Goal: Information Seeking & Learning: Learn about a topic

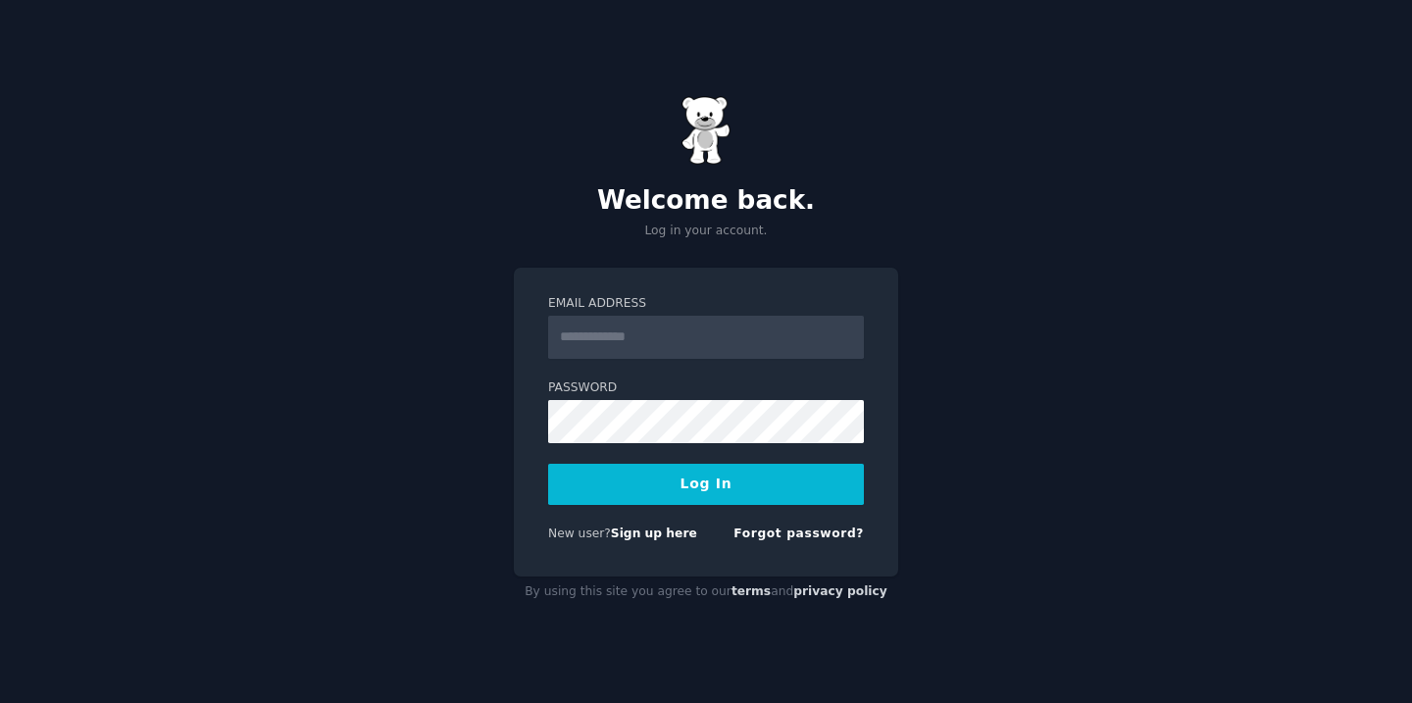
click at [649, 344] on input "Email Address" at bounding box center [706, 337] width 316 height 43
type input "**********"
click at [548, 464] on button "Log In" at bounding box center [706, 484] width 316 height 41
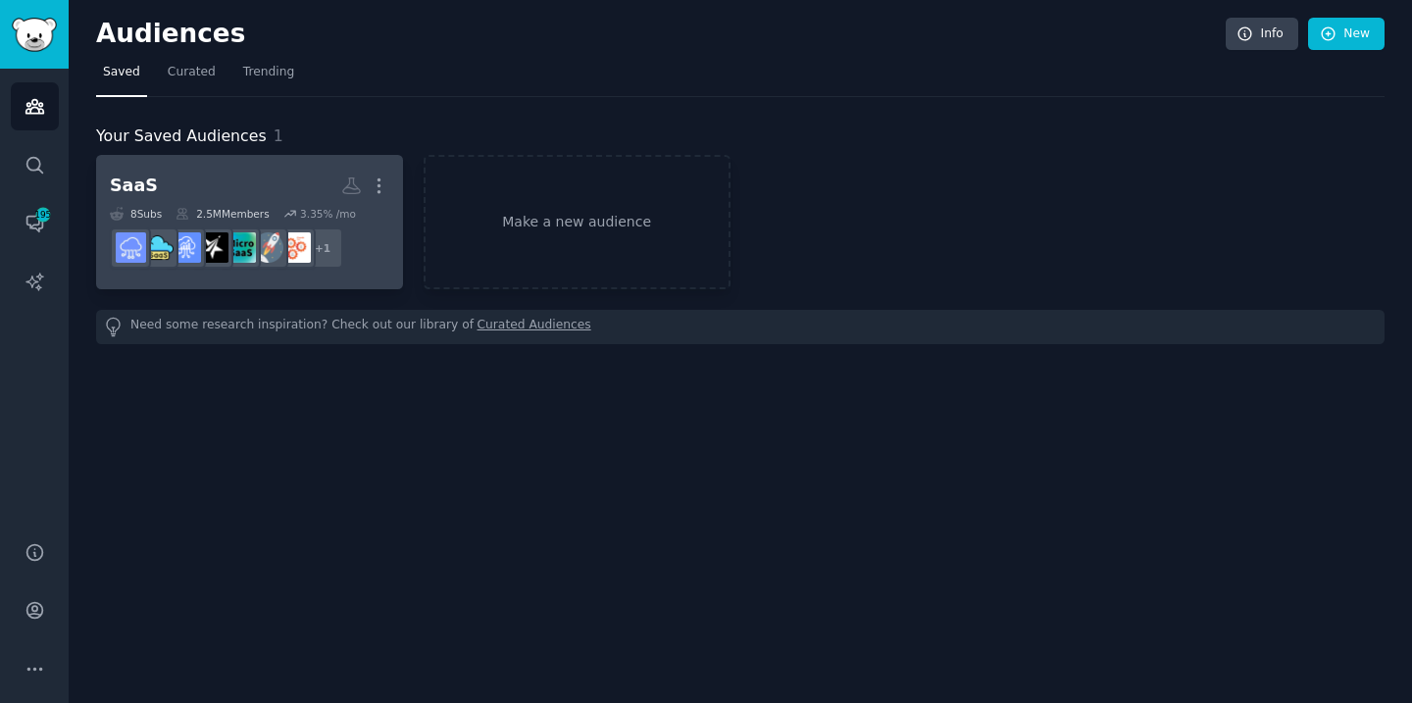
click at [274, 190] on h2 "SaaS More" at bounding box center [249, 186] width 279 height 34
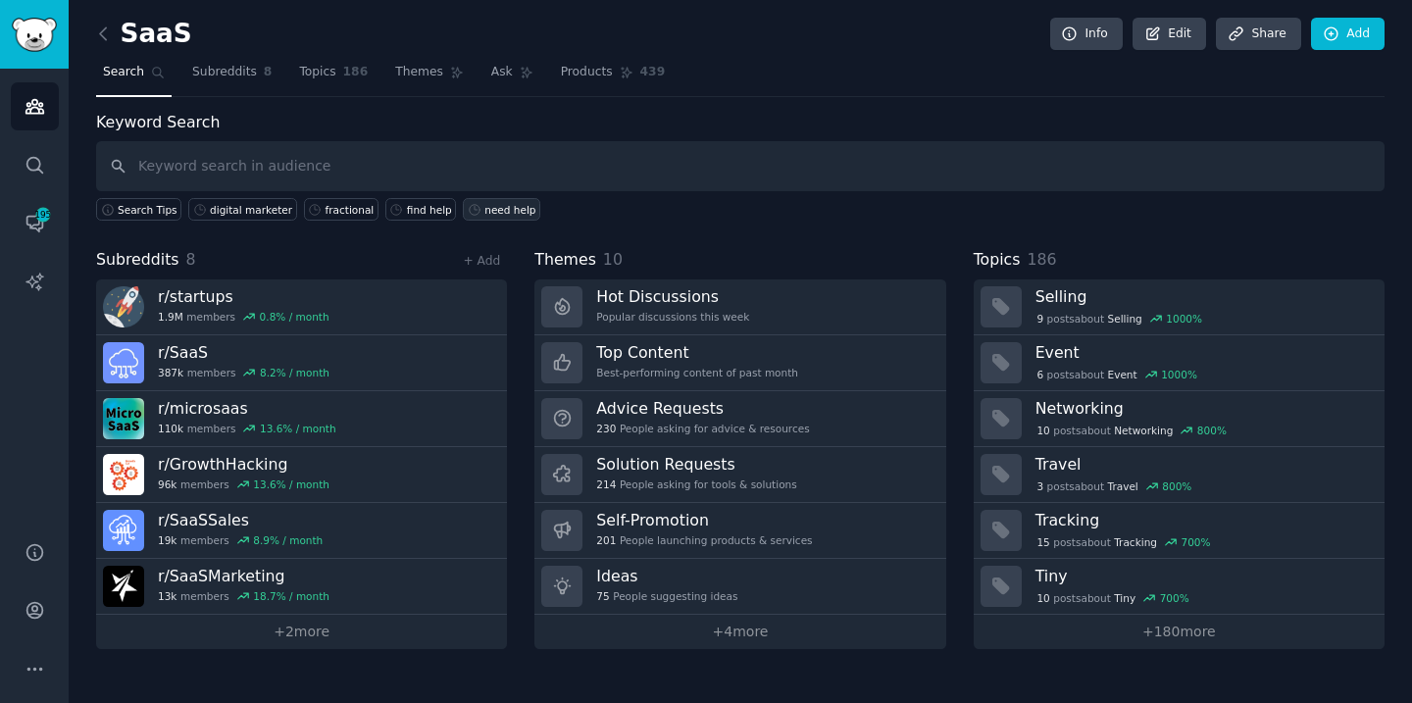
click at [498, 210] on div "need help" at bounding box center [509, 210] width 51 height 14
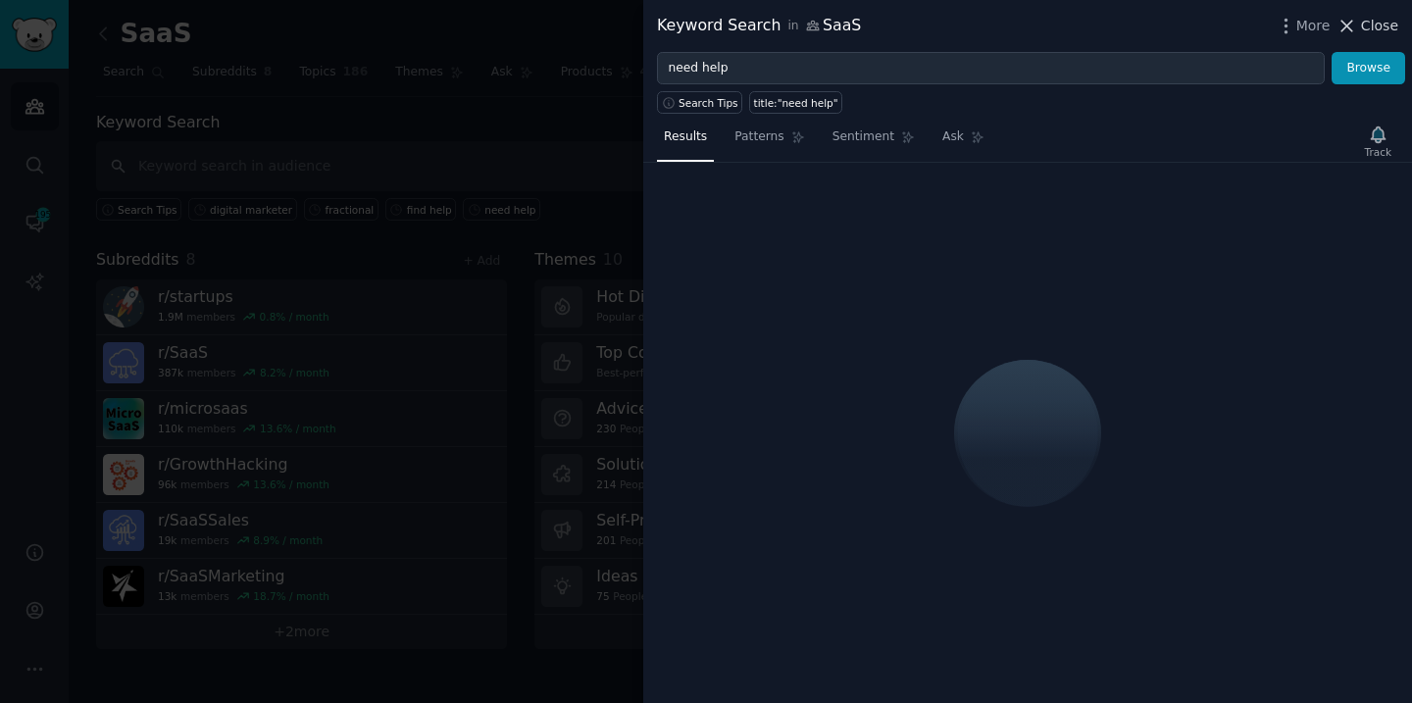
click at [1364, 27] on span "Close" at bounding box center [1379, 26] width 37 height 21
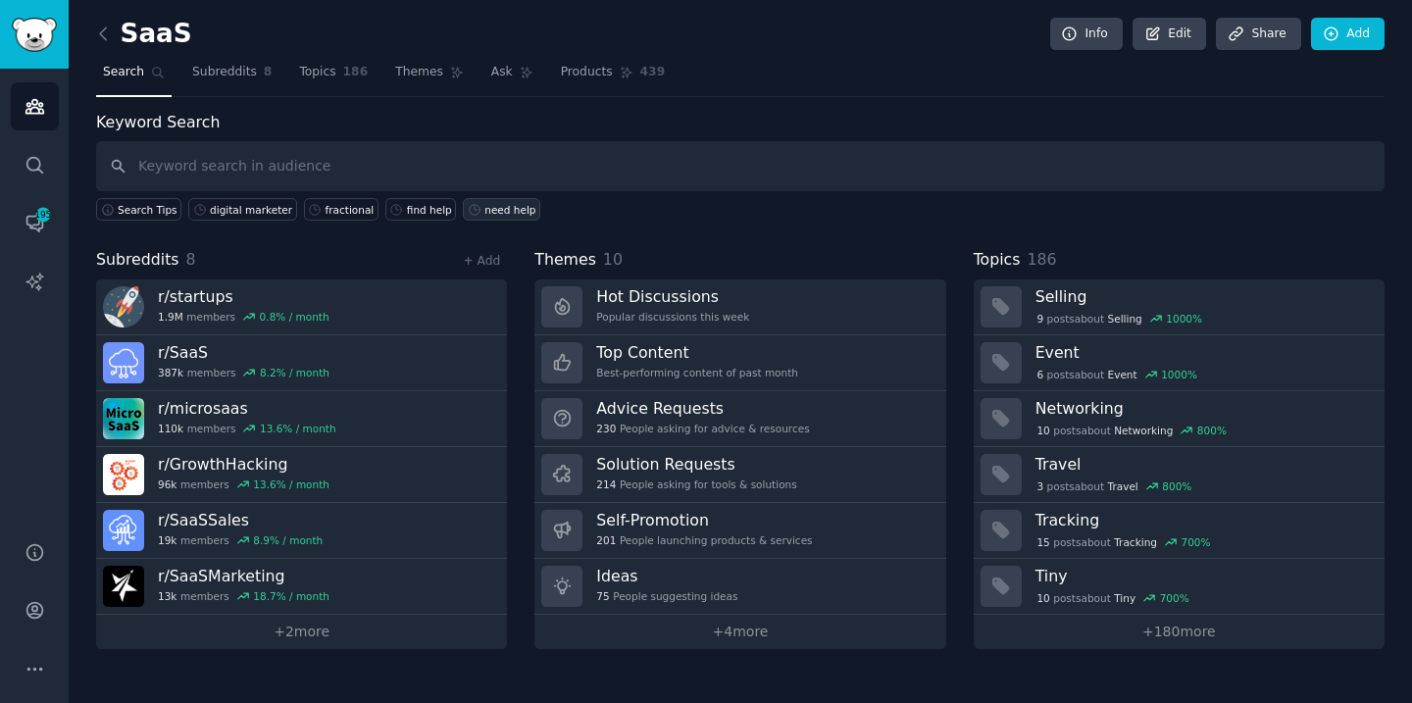
click at [487, 209] on div "need help" at bounding box center [509, 210] width 51 height 14
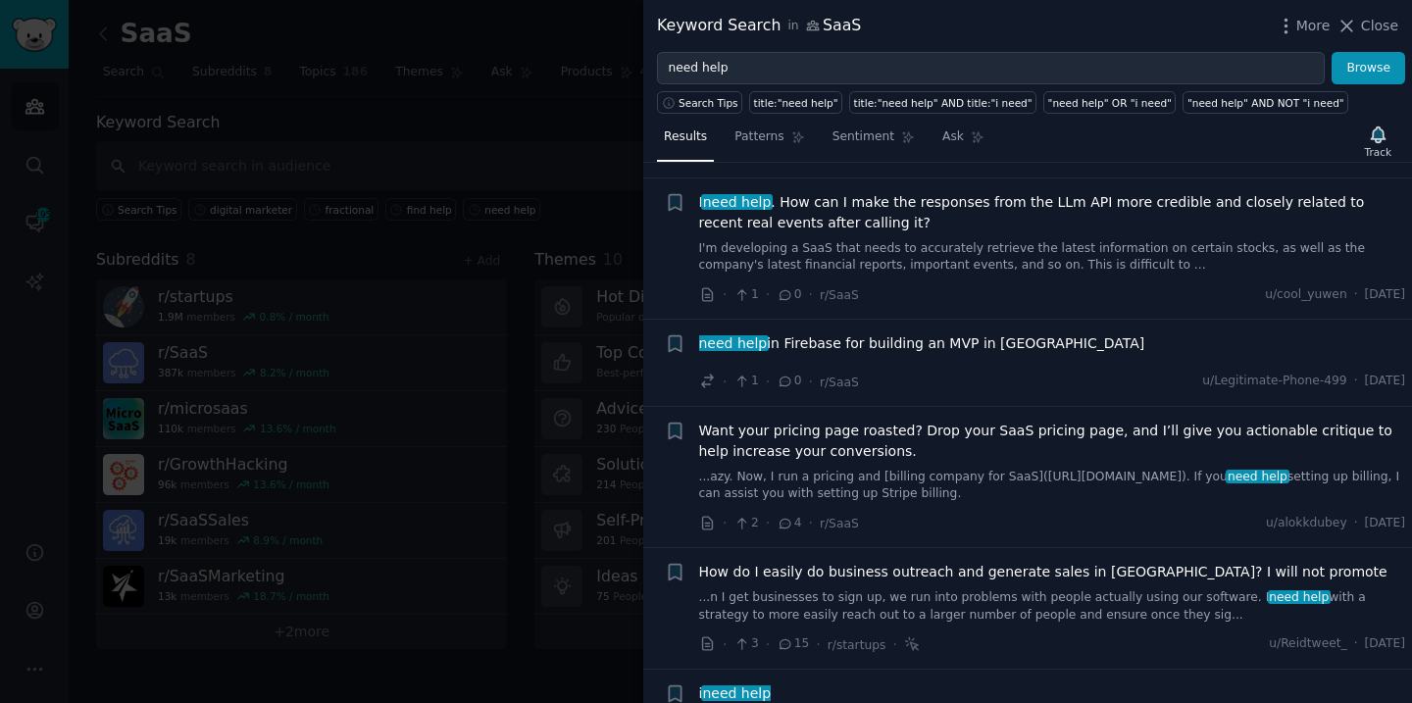
scroll to position [958, 0]
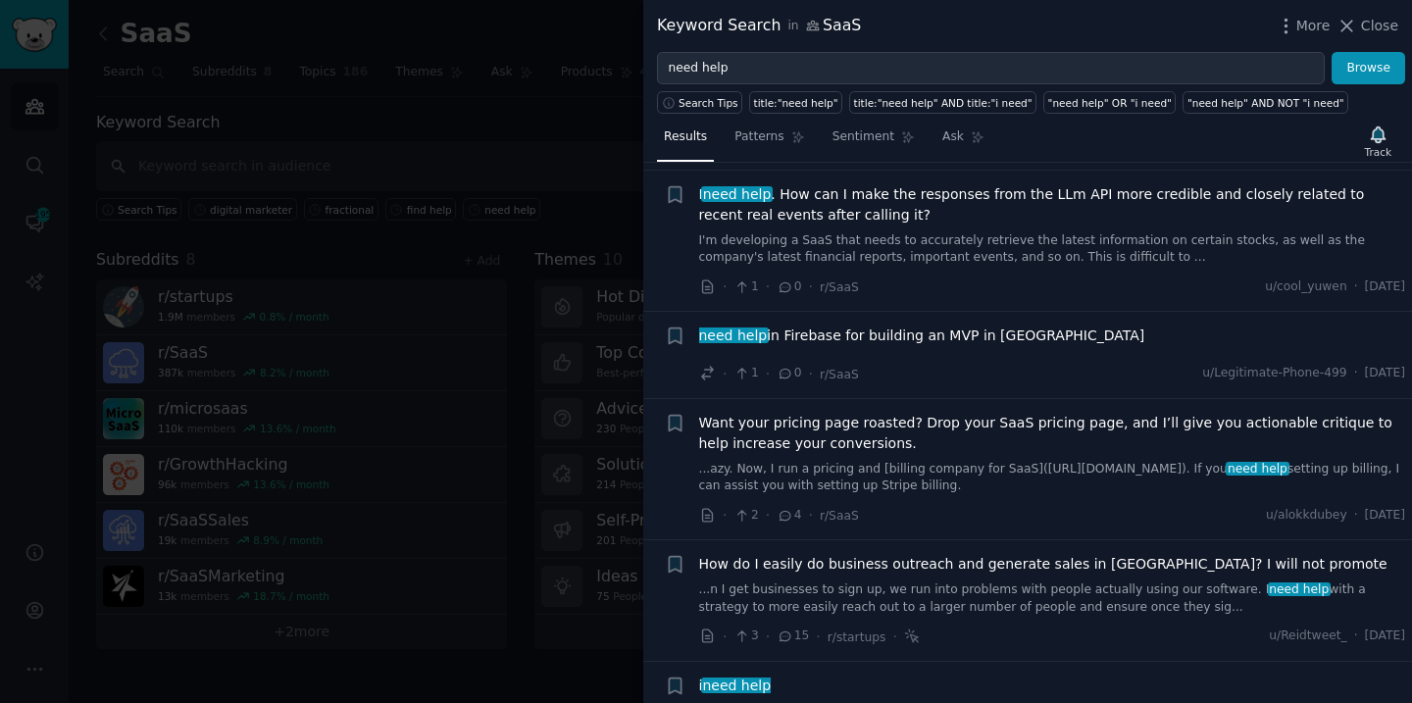
click at [1374, 29] on span "Close" at bounding box center [1379, 26] width 37 height 21
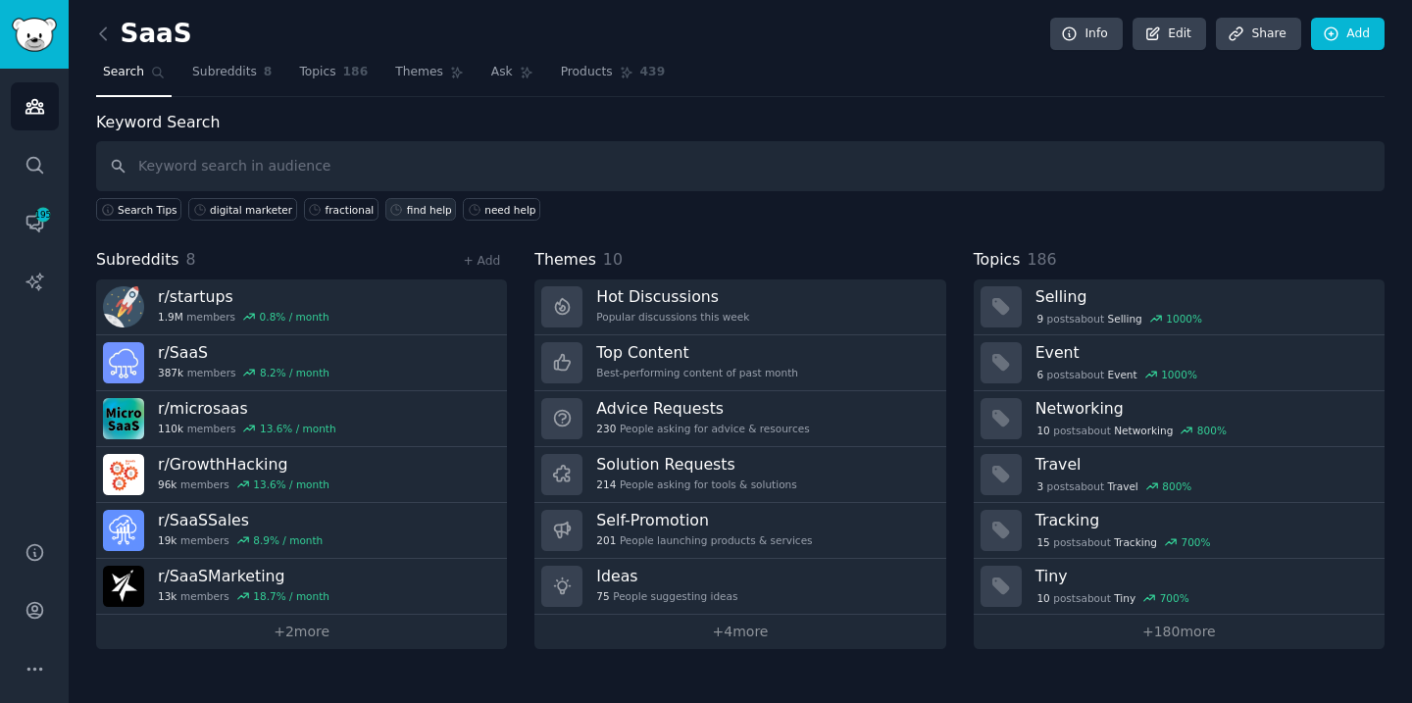
click at [412, 210] on div "find help" at bounding box center [429, 210] width 45 height 14
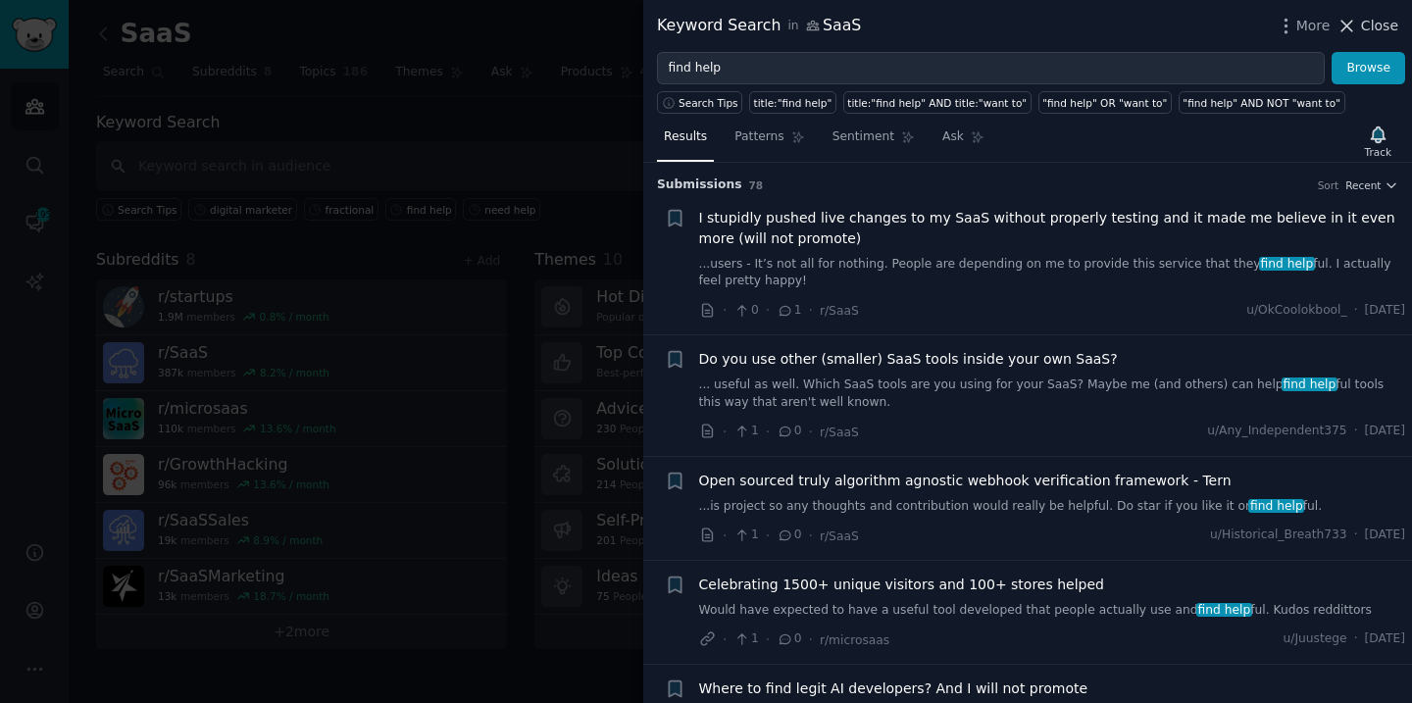
click at [1370, 31] on span "Close" at bounding box center [1379, 26] width 37 height 21
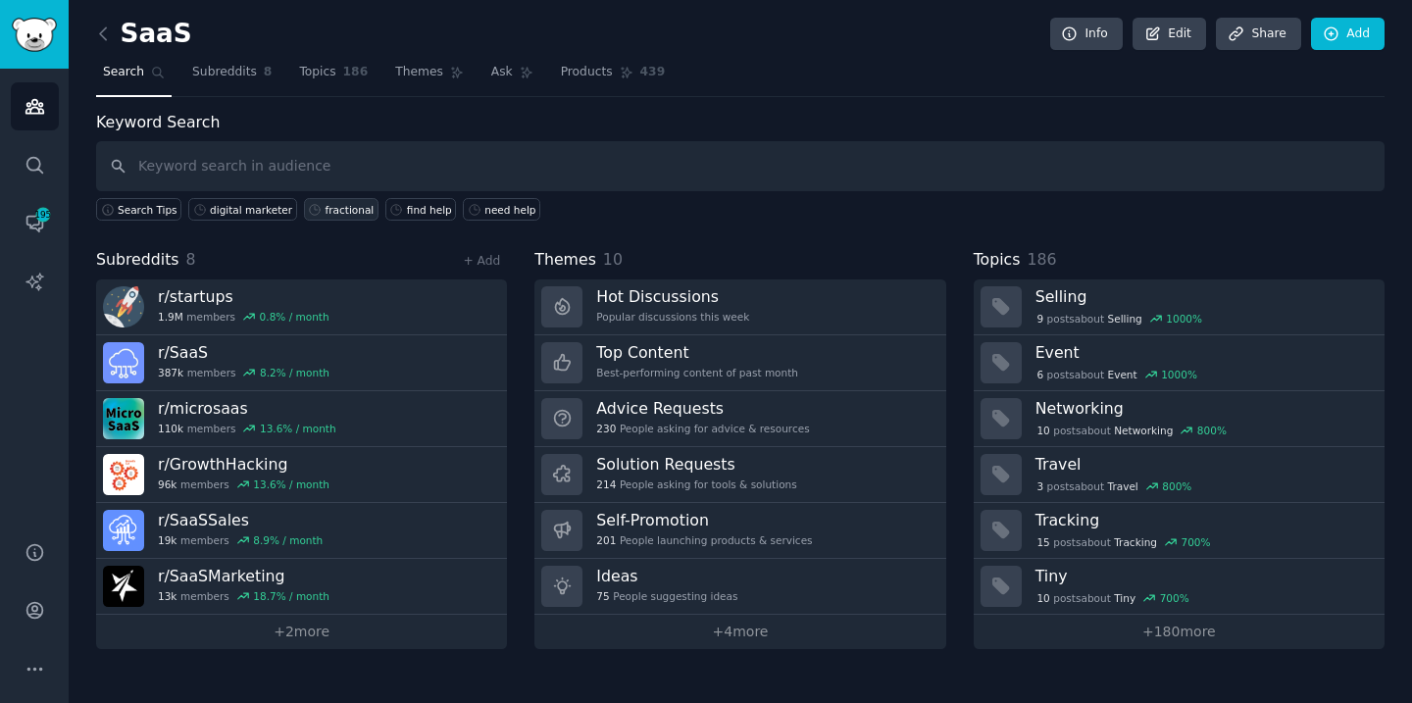
click at [332, 212] on div "fractional" at bounding box center [350, 210] width 49 height 14
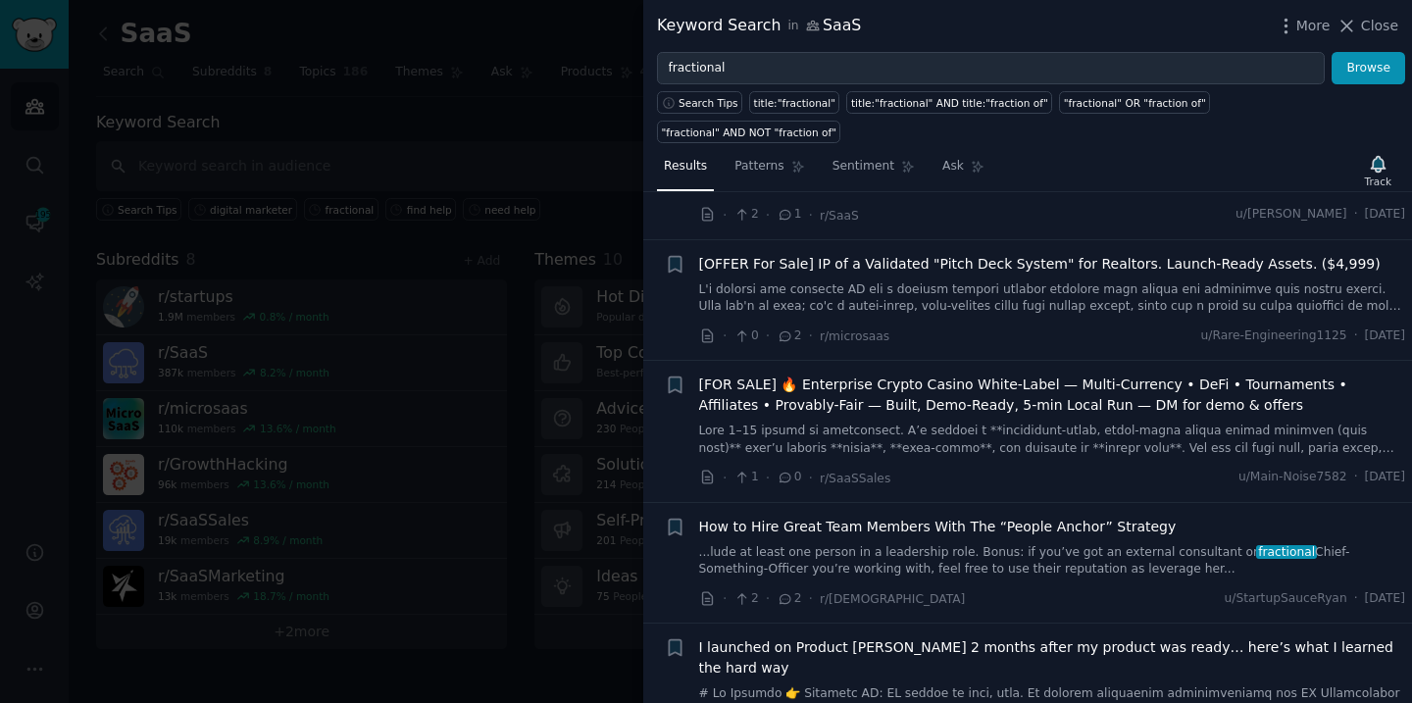
scroll to position [220, 0]
